Goal: Information Seeking & Learning: Understand process/instructions

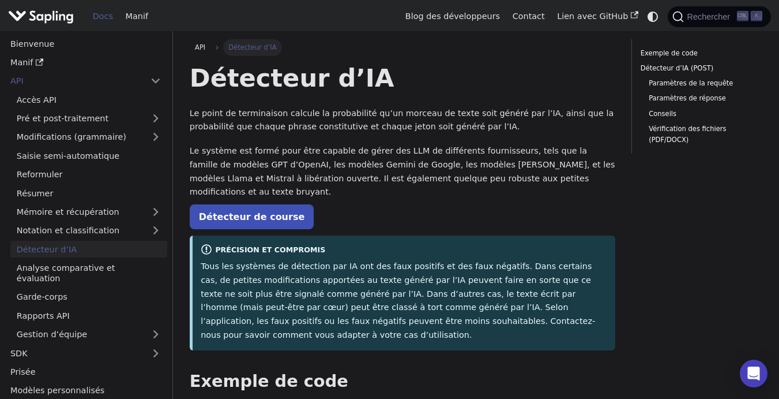
click at [363, 279] on p "Tous les systèmes de détection par IA ont des faux positifs et des faux négatif…" at bounding box center [404, 301] width 406 height 82
click at [669, 128] on link "Vérification des fichiers (PDF/DOCX)" at bounding box center [702, 134] width 106 height 22
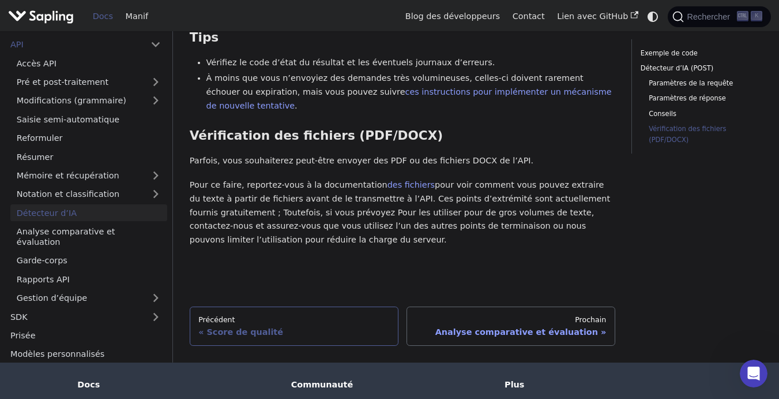
click at [278, 315] on div "Précédent" at bounding box center [293, 319] width 191 height 9
